Goal: Task Accomplishment & Management: Complete application form

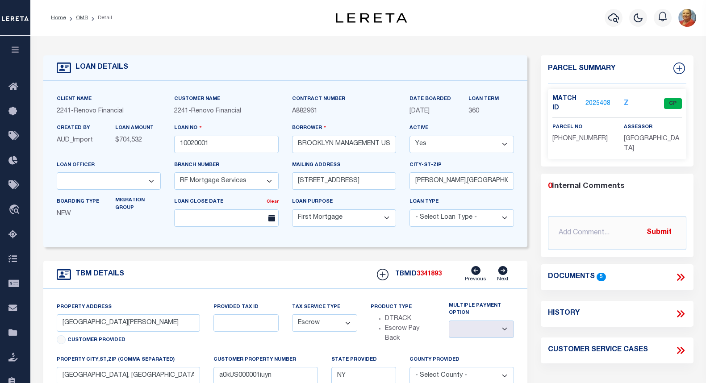
select select "14701"
select select "25067"
select select "10"
select select "Escrow"
select select
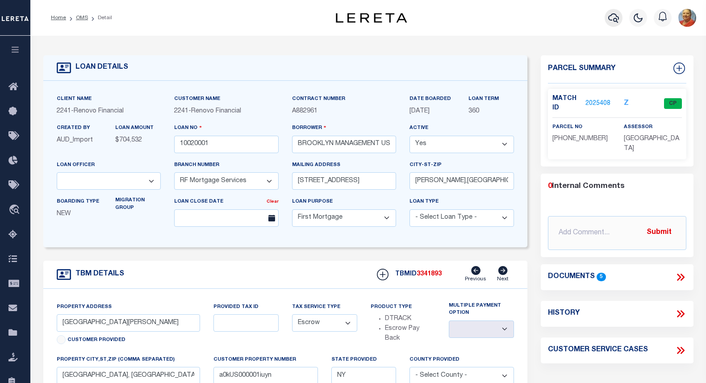
click at [618, 19] on icon "button" at bounding box center [613, 17] width 11 height 9
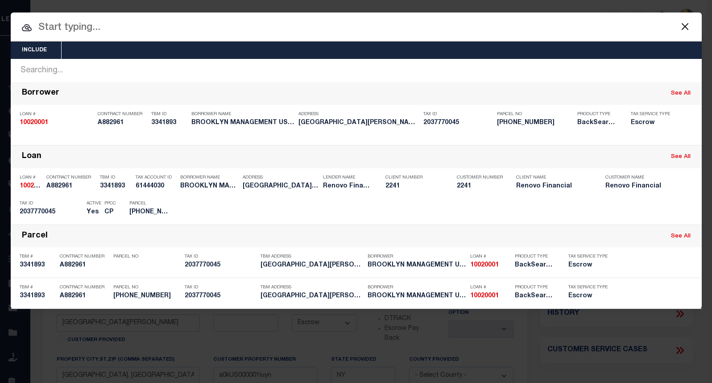
click at [124, 33] on input "text" at bounding box center [356, 28] width 691 height 16
paste input "10010626"
type input "10010626"
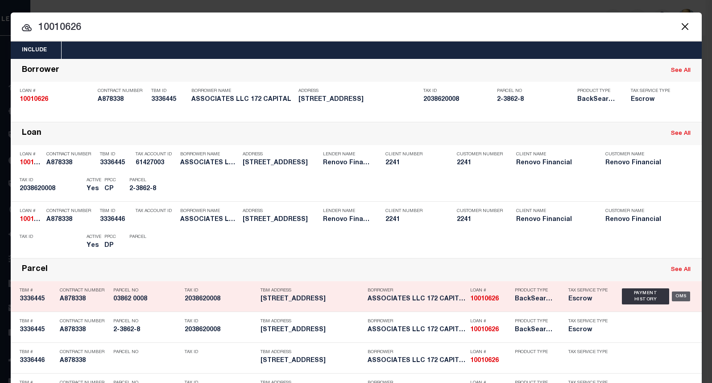
click at [677, 300] on div "OMS" at bounding box center [681, 296] width 18 height 10
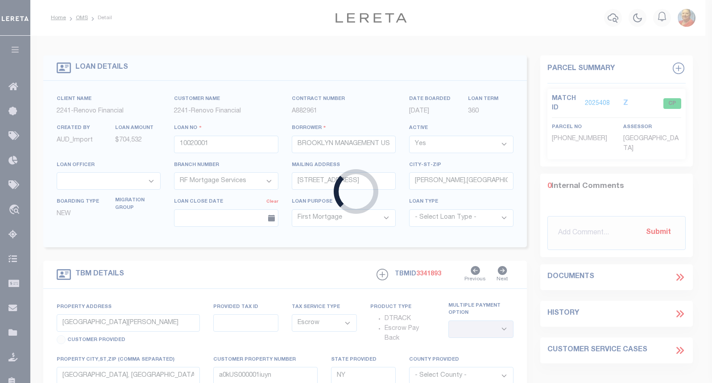
type input "10010626"
type input "ASSOCIATES LLC 172 CAPITAL"
select select
type input "[STREET_ADDRESS]"
type input "[GEOGRAPHIC_DATA],[GEOGRAPHIC_DATA],11205"
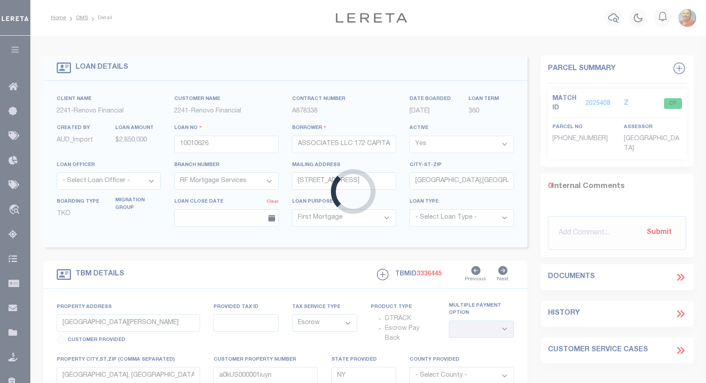
type input "[STREET_ADDRESS]"
type input "03862 0008"
type input "BRONX NY 104722150"
type input "a0kUS0000018E24"
select select
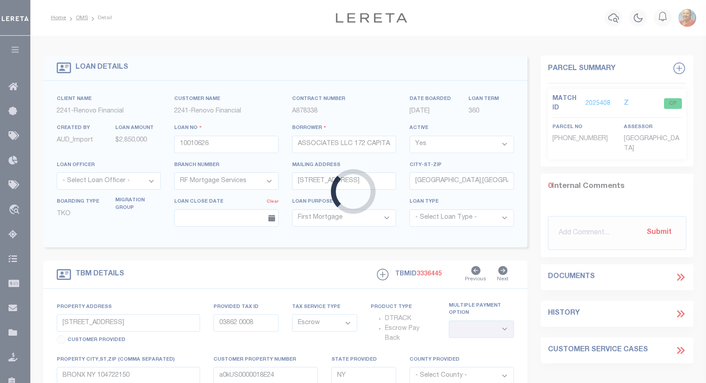
select select
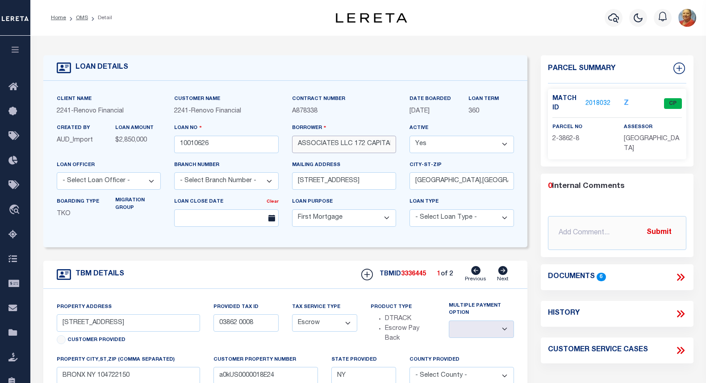
drag, startPoint x: 299, startPoint y: 145, endPoint x: 410, endPoint y: 145, distance: 111.2
click at [423, 146] on div "Client Name 2241 - Renovo Financial Customer Name 2241 - Renovo Financial Contr…" at bounding box center [285, 164] width 471 height 140
click at [369, 168] on div "Mailing address [STREET_ADDRESS]" at bounding box center [344, 174] width 104 height 29
drag, startPoint x: 296, startPoint y: 144, endPoint x: 397, endPoint y: 154, distance: 101.3
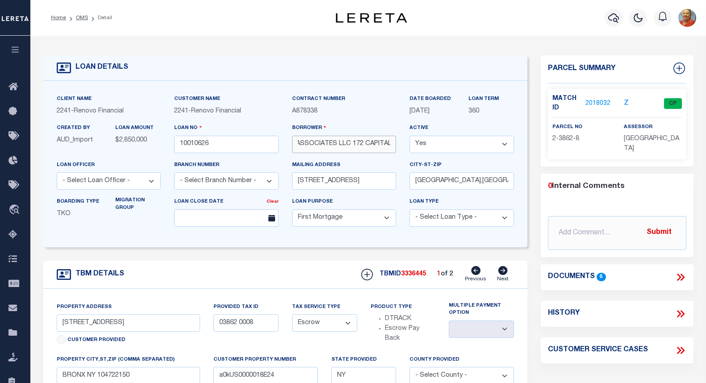
click at [397, 154] on div "Borrower ASSOCIATES LLC 172 CAPITAL" at bounding box center [344, 141] width 118 height 37
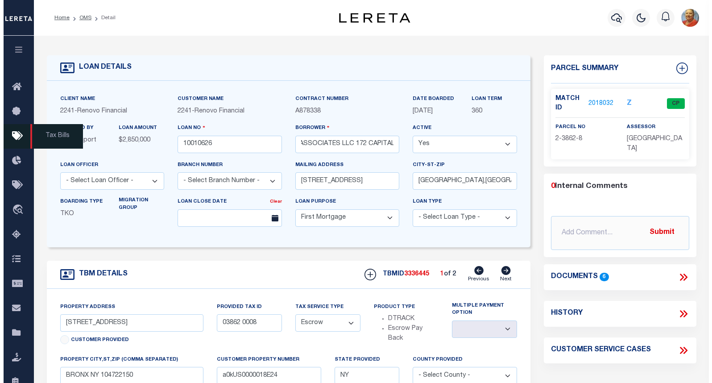
scroll to position [0, 0]
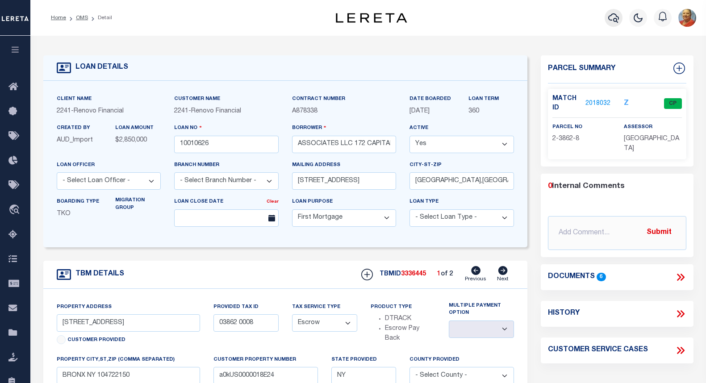
click at [611, 21] on icon "button" at bounding box center [613, 17] width 11 height 11
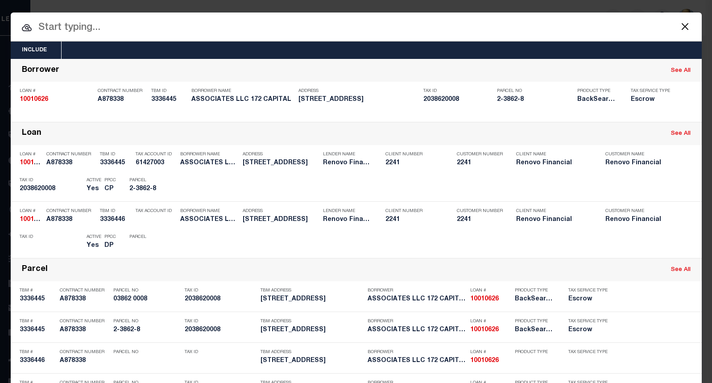
click at [56, 29] on input "text" at bounding box center [356, 28] width 691 height 16
paste input "10020225"
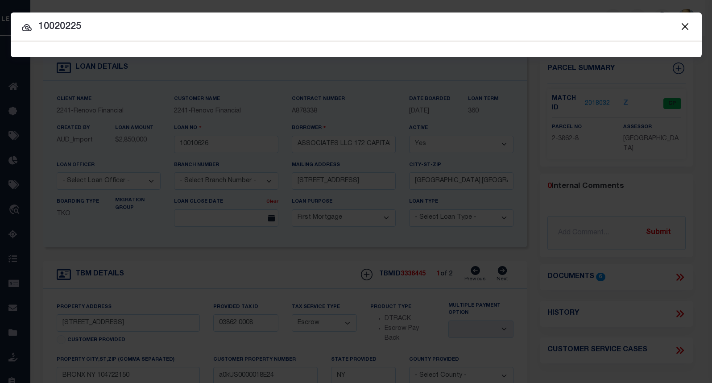
type input "10020225"
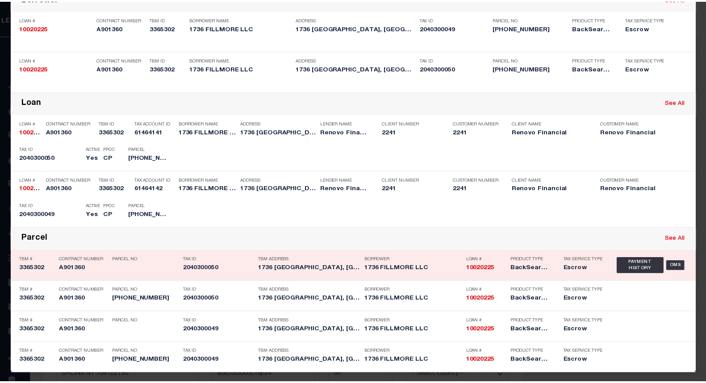
scroll to position [76, 0]
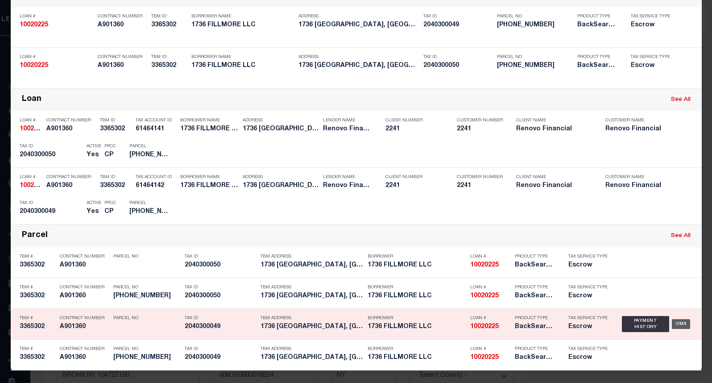
click at [677, 323] on div "OMS" at bounding box center [681, 324] width 18 height 10
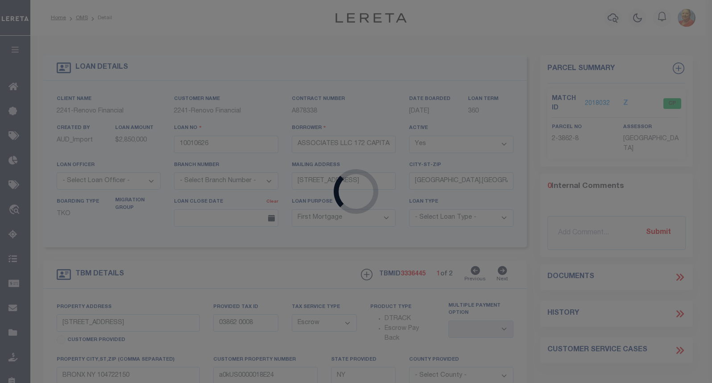
type input "10020225"
type input "1736 FILLMORE LLC"
select select "14701"
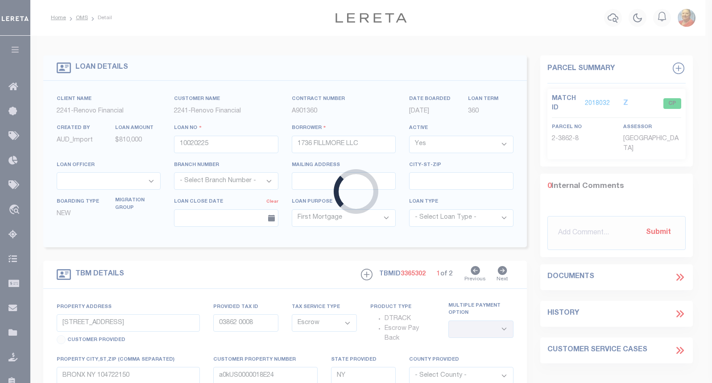
type input "1736 [GEOGRAPHIC_DATA]"
type input "[GEOGRAPHIC_DATA]"
type input "a0kUS000003ysIL"
select select
type textarea "LEGAL REQUIRED"
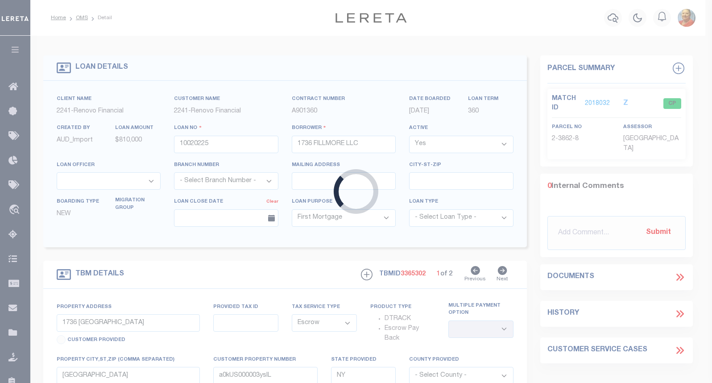
select select
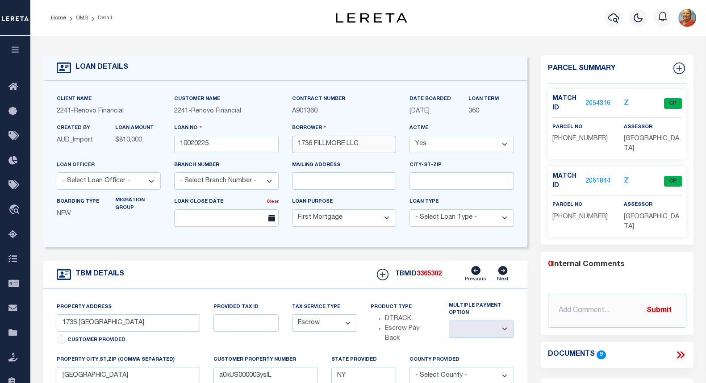
drag, startPoint x: 360, startPoint y: 145, endPoint x: 292, endPoint y: 145, distance: 67.9
click at [292, 145] on input "1736 FILLMORE LLC" at bounding box center [344, 144] width 104 height 17
